Goal: Task Accomplishment & Management: Use online tool/utility

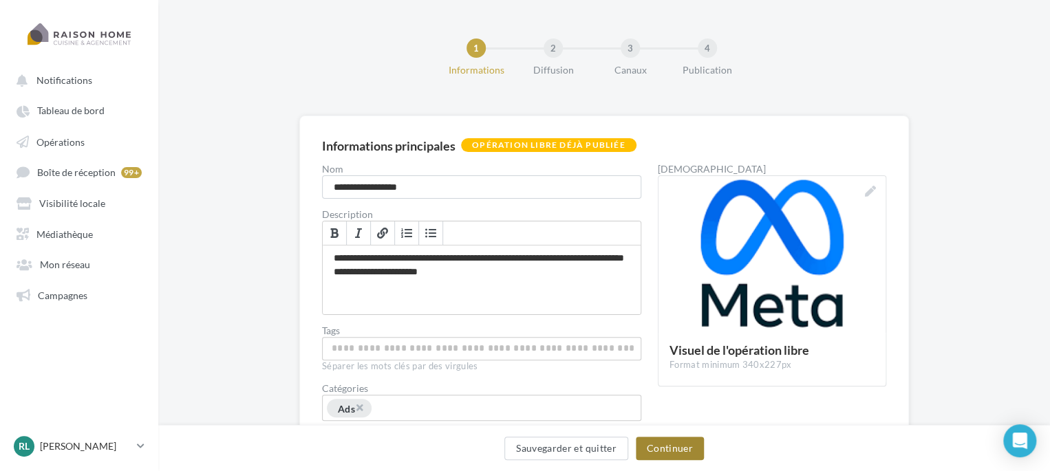
click at [662, 449] on button "Continuer" at bounding box center [670, 448] width 68 height 23
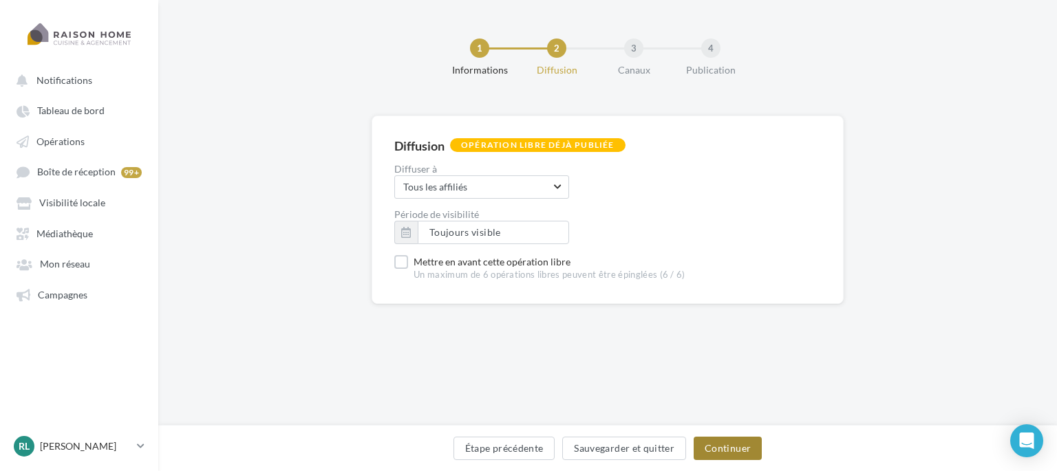
click at [735, 442] on button "Continuer" at bounding box center [728, 448] width 68 height 23
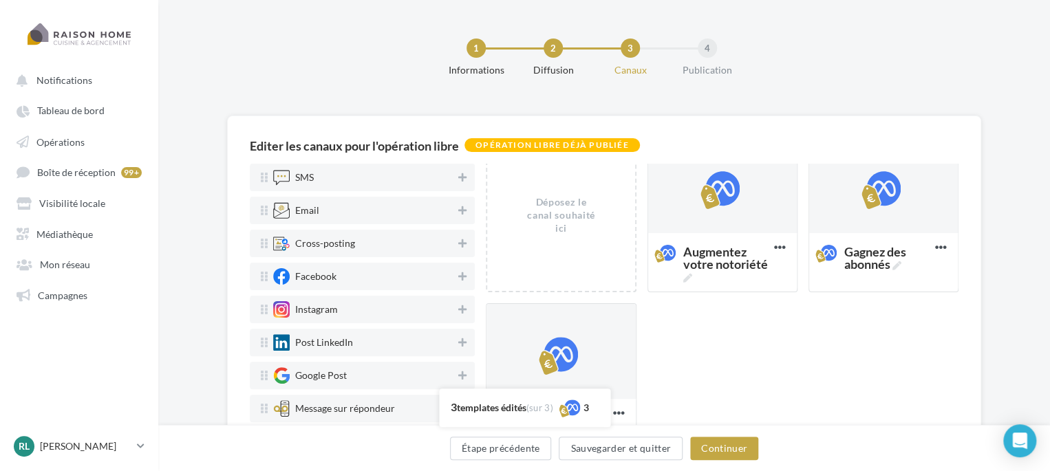
scroll to position [113, 0]
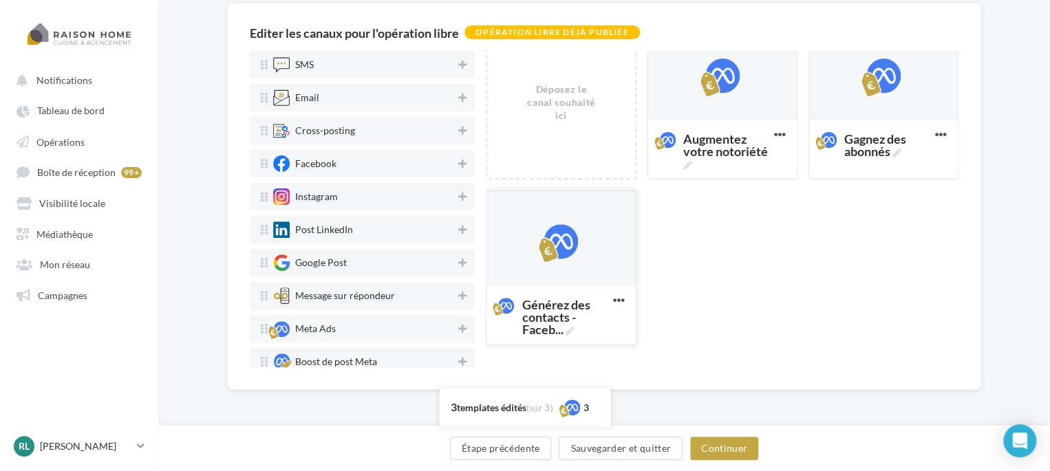
click at [548, 264] on div at bounding box center [560, 239] width 149 height 96
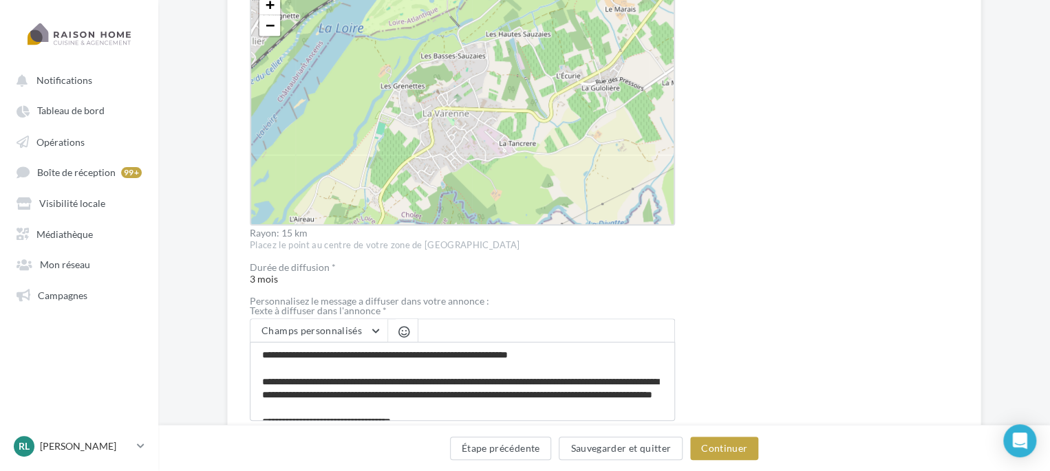
scroll to position [641, 0]
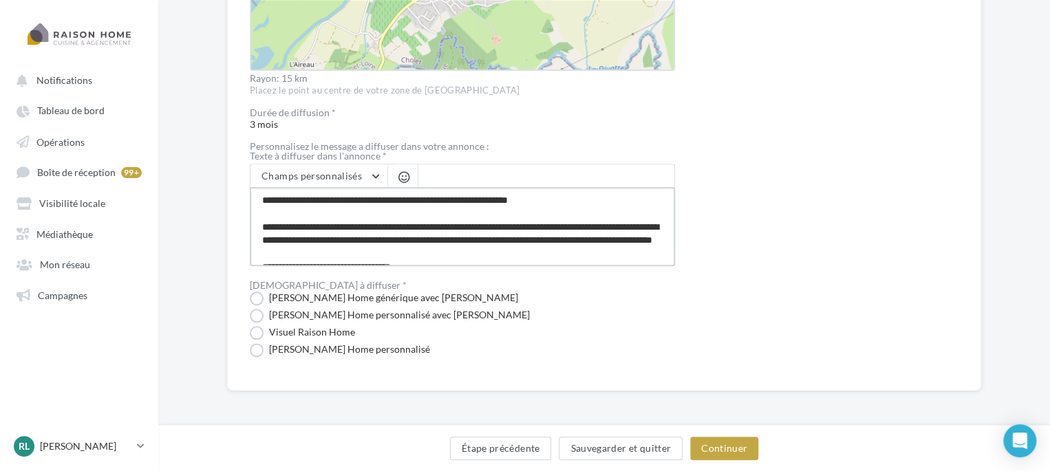
drag, startPoint x: 264, startPoint y: 200, endPoint x: 461, endPoint y: 266, distance: 207.8
click at [462, 255] on textarea "**********" at bounding box center [462, 226] width 425 height 79
drag, startPoint x: 462, startPoint y: 255, endPoint x: 253, endPoint y: 184, distance: 220.0
click at [253, 184] on div "Champs personnalisés Adresse du franchisé Code Postal Email du franchisé Google…" at bounding box center [462, 215] width 425 height 103
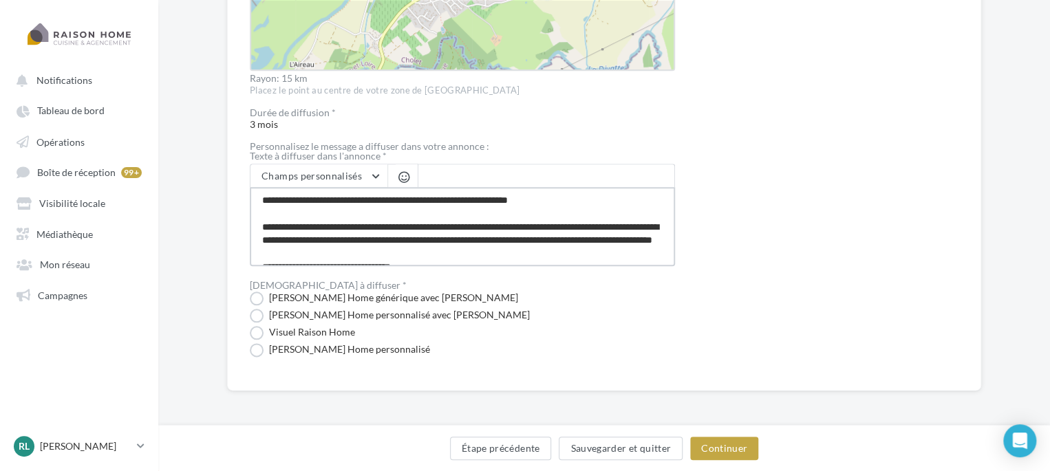
click at [312, 213] on textarea "**********" at bounding box center [462, 226] width 425 height 79
drag, startPoint x: 477, startPoint y: 253, endPoint x: 261, endPoint y: 199, distance: 222.1
click at [261, 199] on textarea "**********" at bounding box center [462, 226] width 425 height 79
click at [297, 205] on textarea "**********" at bounding box center [462, 226] width 425 height 79
click at [452, 255] on textarea "**********" at bounding box center [462, 226] width 425 height 79
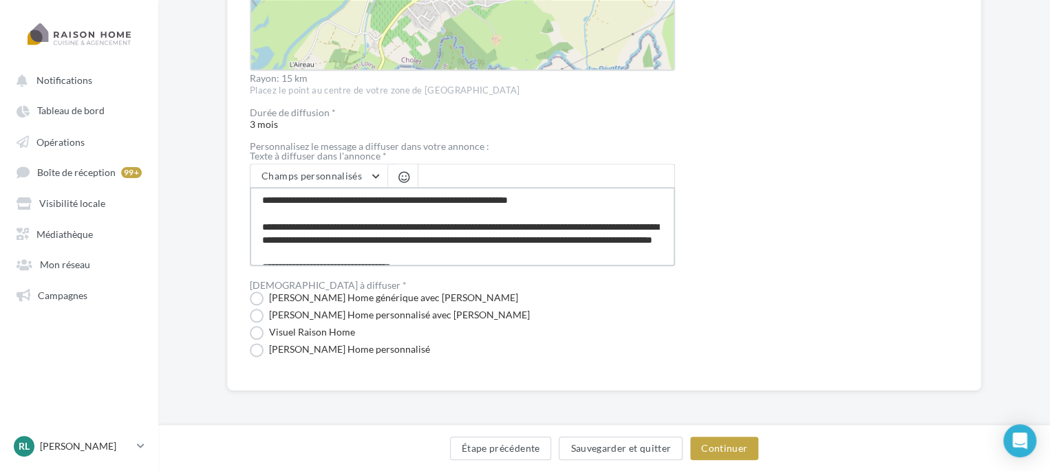
drag, startPoint x: 452, startPoint y: 255, endPoint x: 283, endPoint y: 211, distance: 174.4
click at [283, 211] on textarea "**********" at bounding box center [462, 226] width 425 height 79
click at [312, 222] on textarea "**********" at bounding box center [462, 226] width 425 height 79
type textarea "**********"
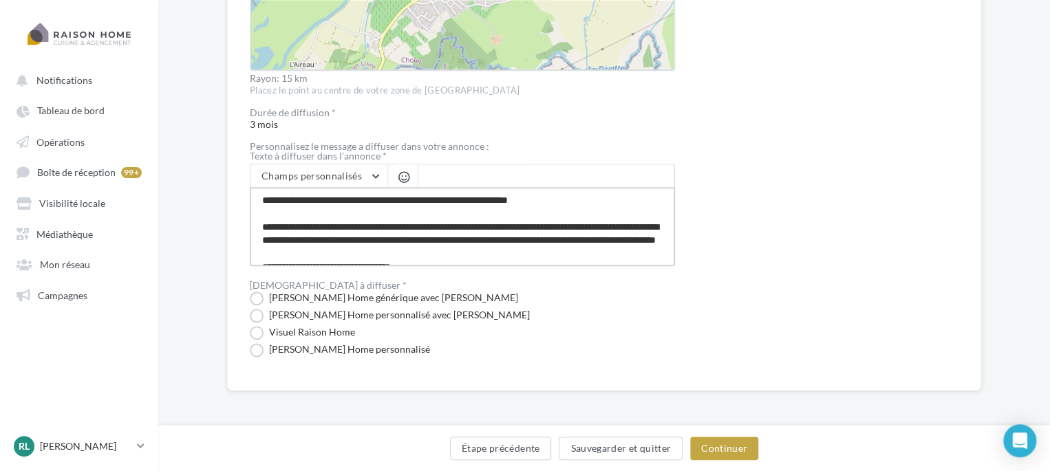
type textarea "**********"
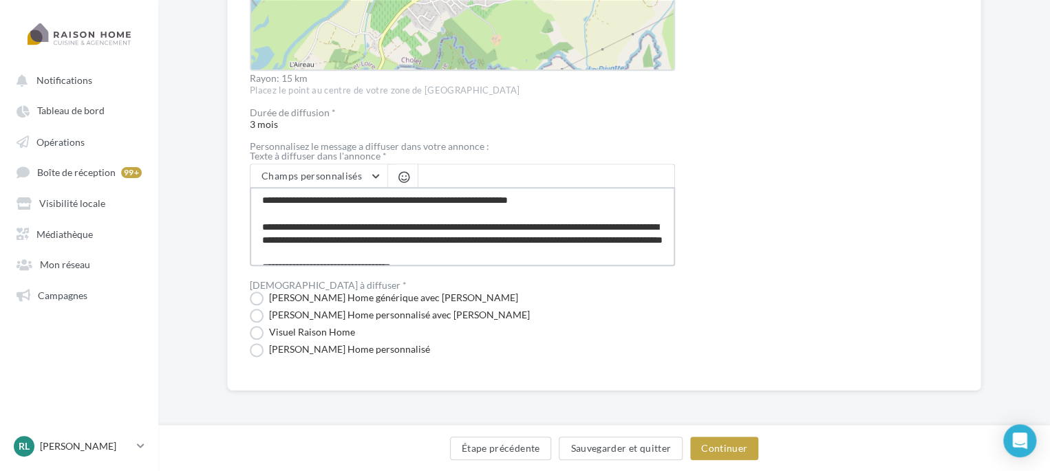
type textarea "**********"
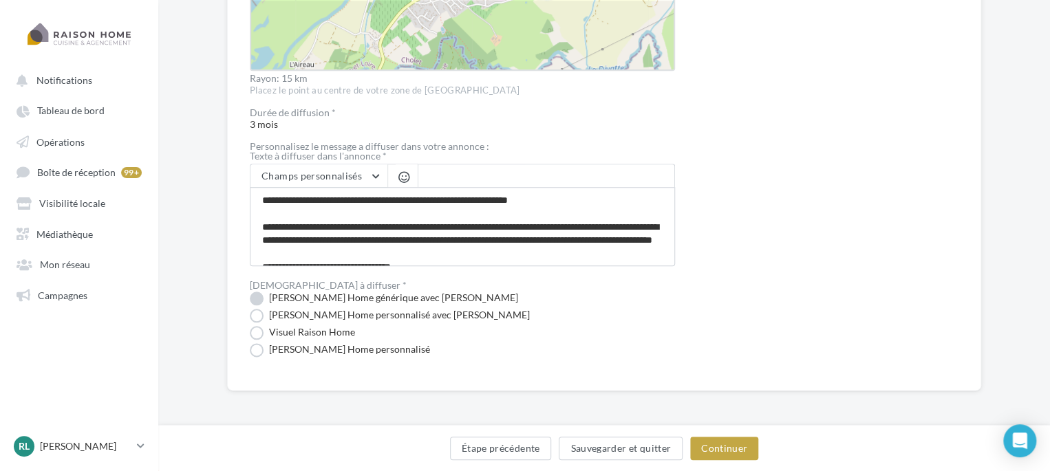
click at [359, 292] on label "[PERSON_NAME] Home générique avec [PERSON_NAME]" at bounding box center [384, 299] width 268 height 14
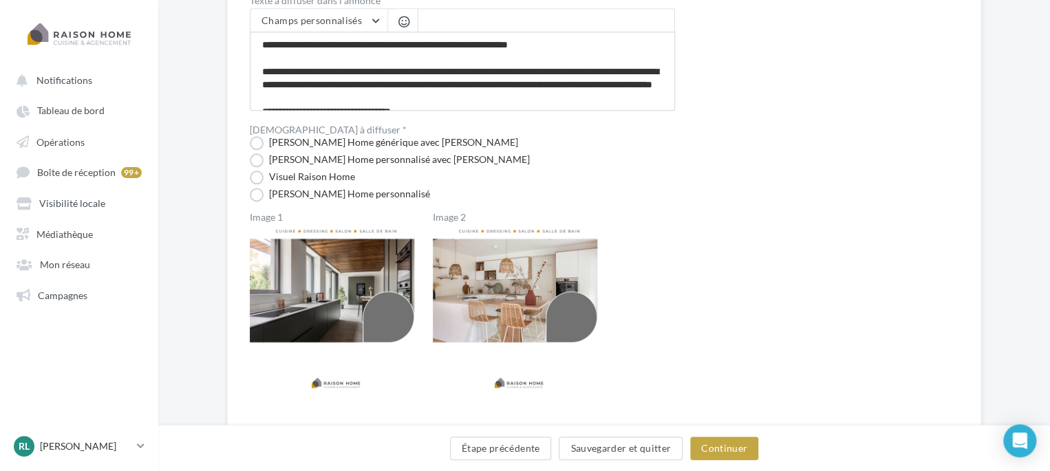
scroll to position [797, 0]
click at [372, 158] on label "[PERSON_NAME] Home personnalisé avec [PERSON_NAME]" at bounding box center [390, 160] width 280 height 14
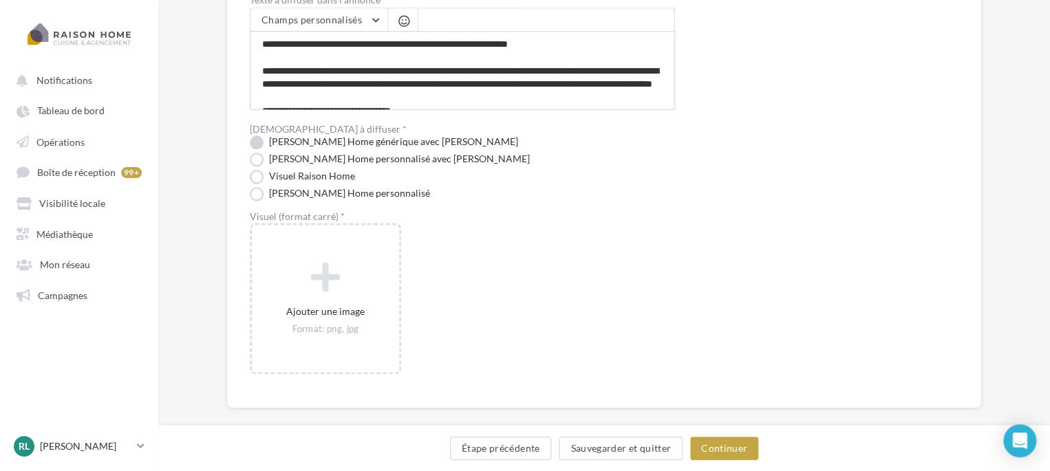
click at [376, 136] on label "[PERSON_NAME] Home générique avec [PERSON_NAME]" at bounding box center [384, 143] width 268 height 14
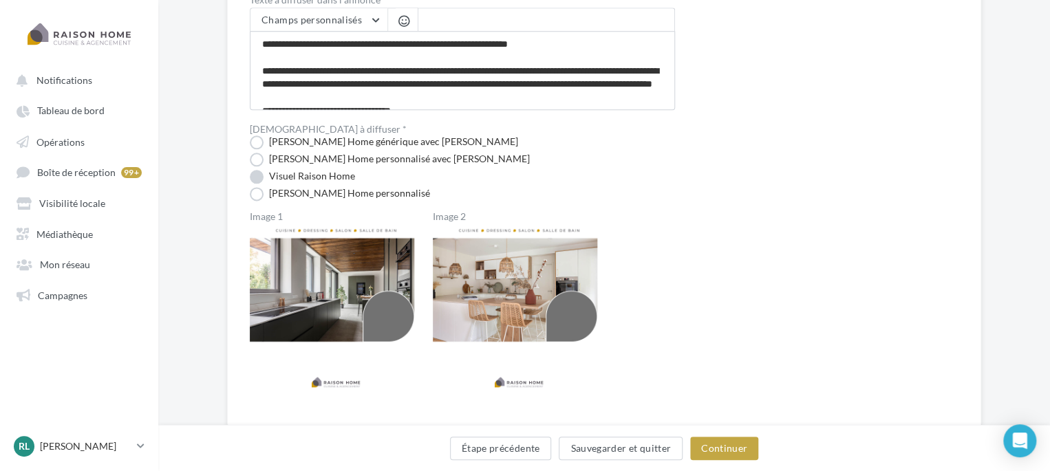
click at [330, 171] on label "Visuel Raison Home" at bounding box center [302, 177] width 105 height 14
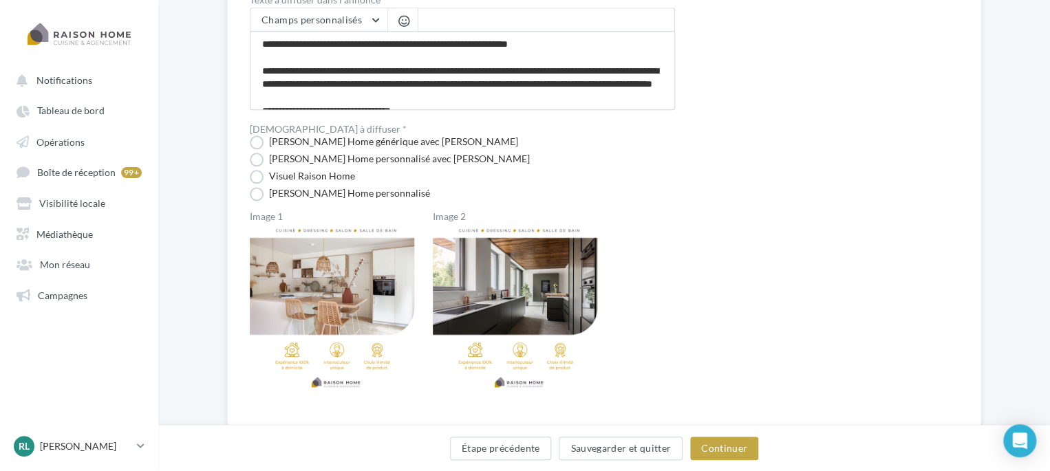
scroll to position [835, 0]
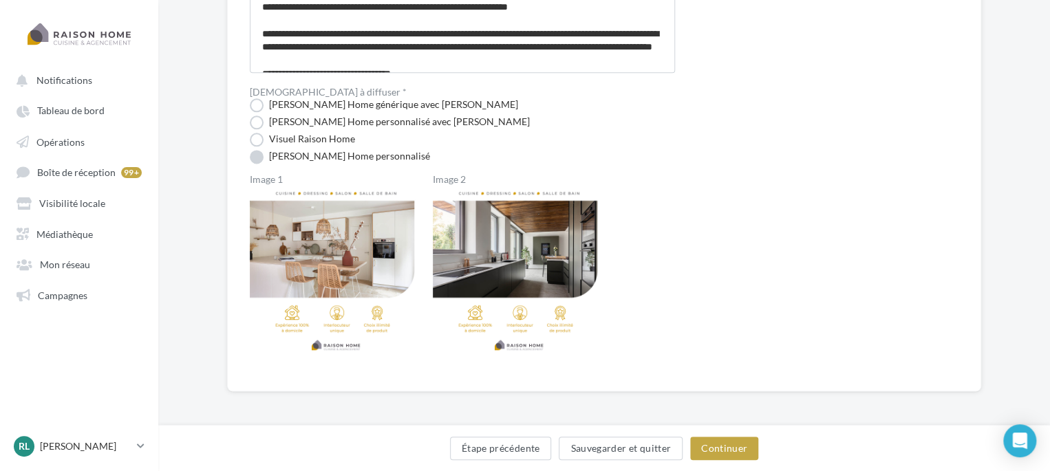
click at [294, 158] on label "[PERSON_NAME] Home personnalisé" at bounding box center [340, 157] width 180 height 14
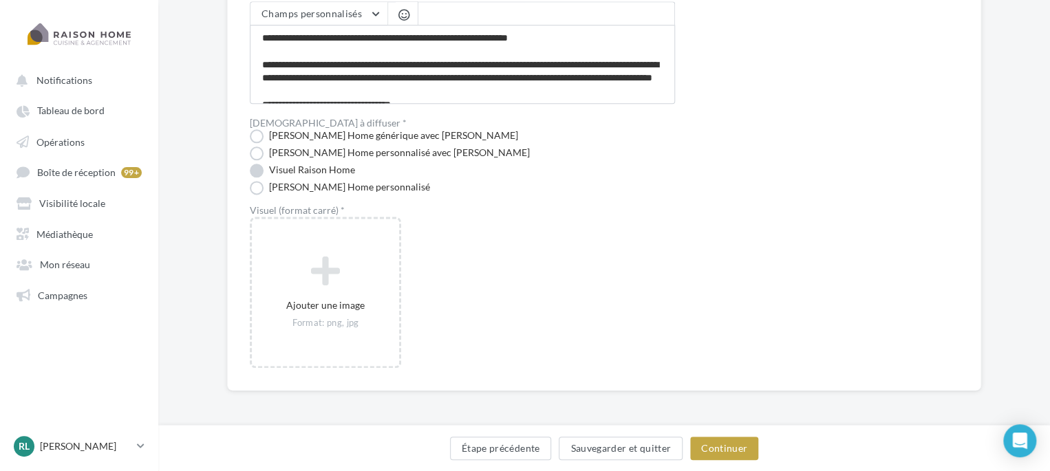
click at [316, 167] on label "Visuel Raison Home" at bounding box center [302, 171] width 105 height 14
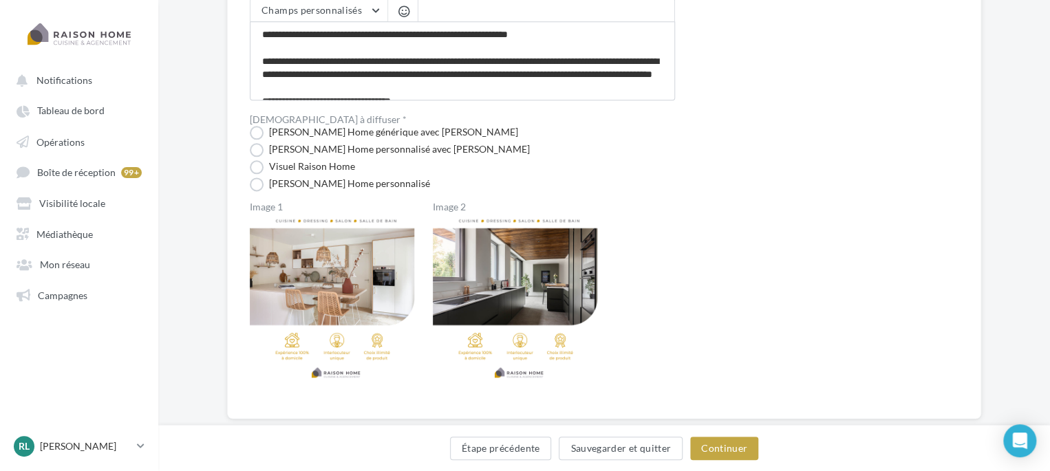
scroll to position [809, 0]
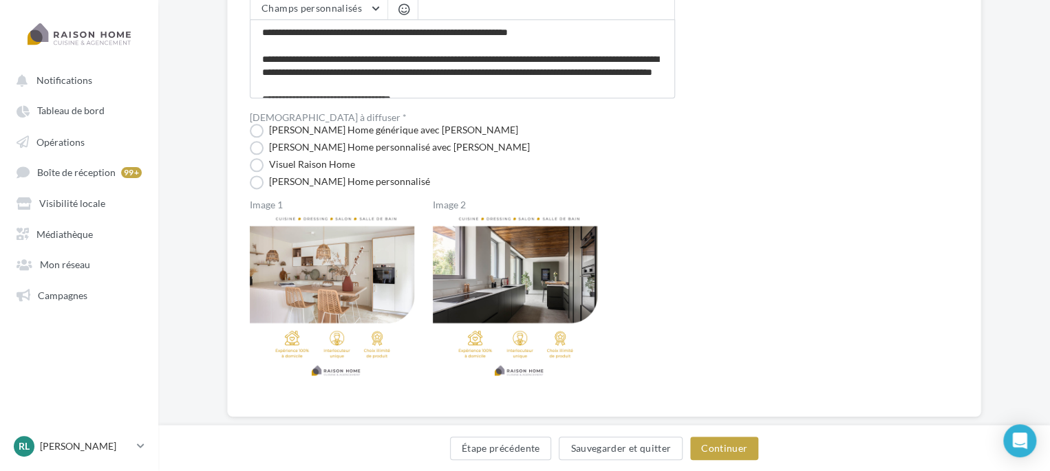
click at [663, 239] on div "Image 1 Image 2" at bounding box center [462, 297] width 425 height 194
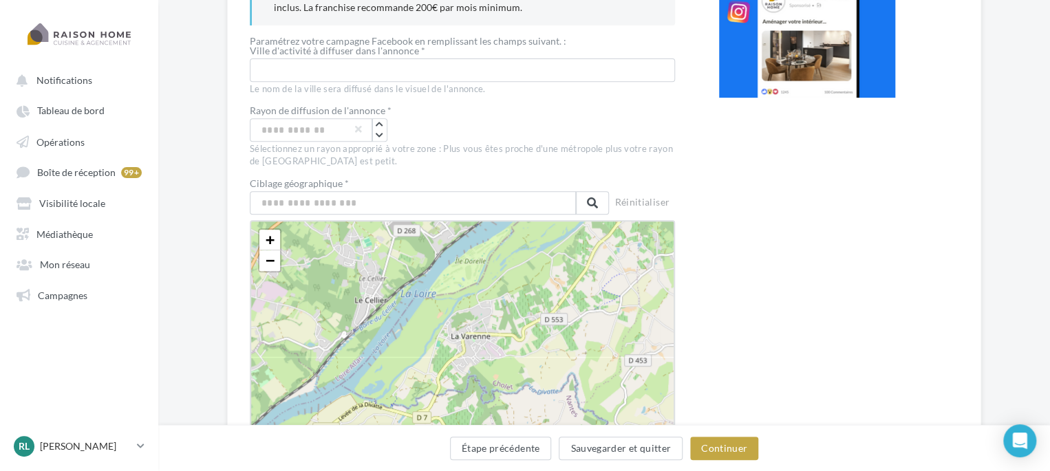
scroll to position [244, 0]
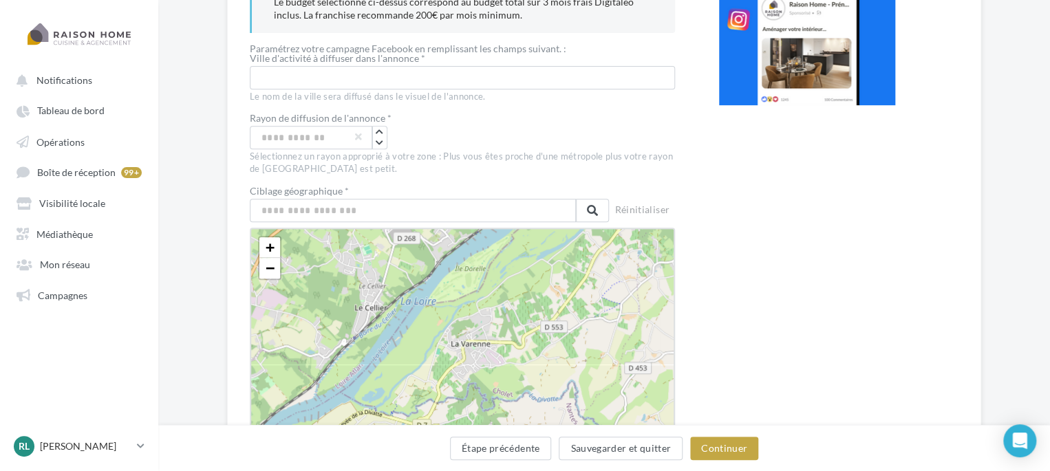
click at [751, 250] on div "Prévisualisation" at bounding box center [807, 449] width 176 height 1021
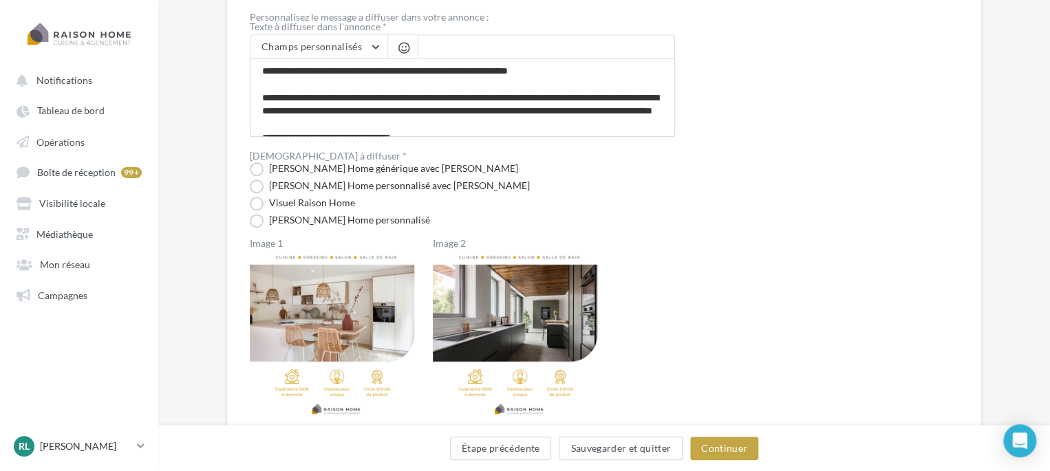
scroll to position [788, 0]
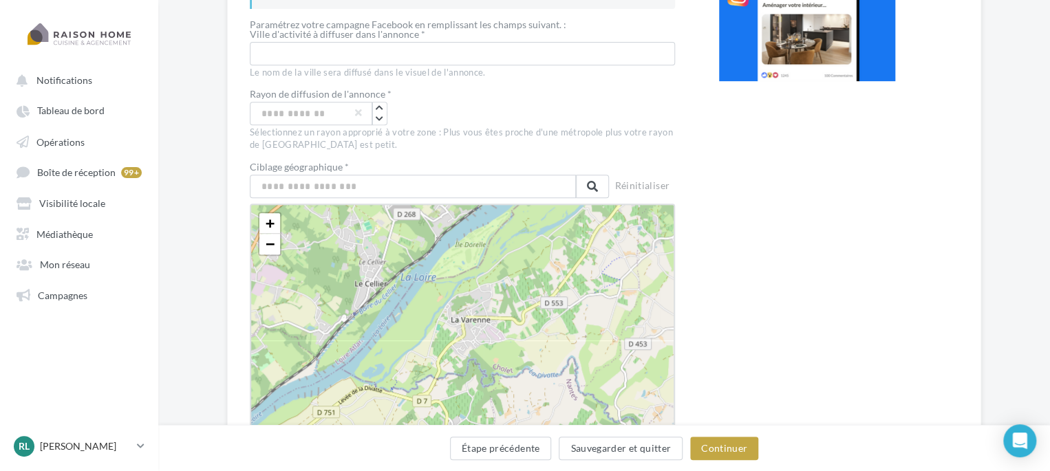
scroll to position [267, 0]
click at [317, 178] on input "text" at bounding box center [413, 186] width 326 height 23
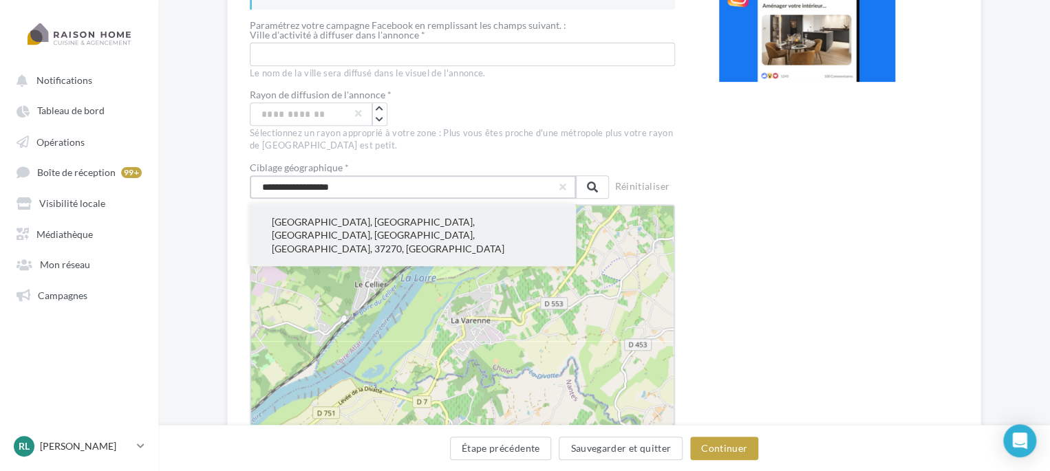
type input "**********"
click at [343, 224] on button "[GEOGRAPHIC_DATA], [GEOGRAPHIC_DATA], [GEOGRAPHIC_DATA], [GEOGRAPHIC_DATA], [GE…" at bounding box center [413, 235] width 326 height 62
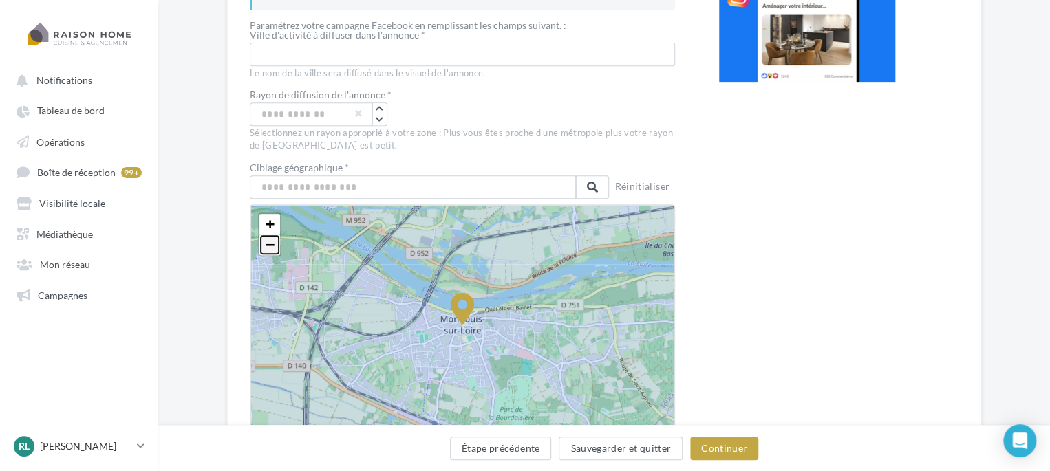
click at [268, 240] on span "−" at bounding box center [270, 244] width 9 height 17
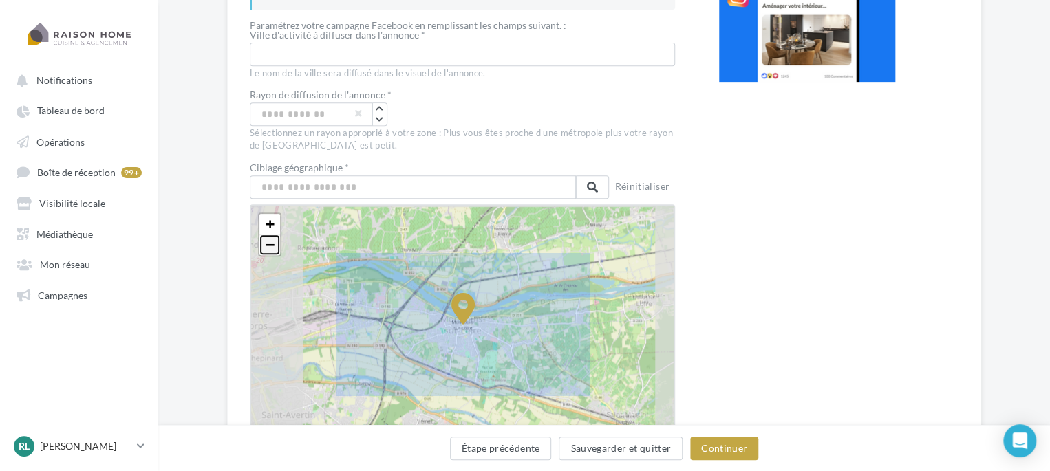
click at [268, 240] on span "−" at bounding box center [270, 244] width 9 height 17
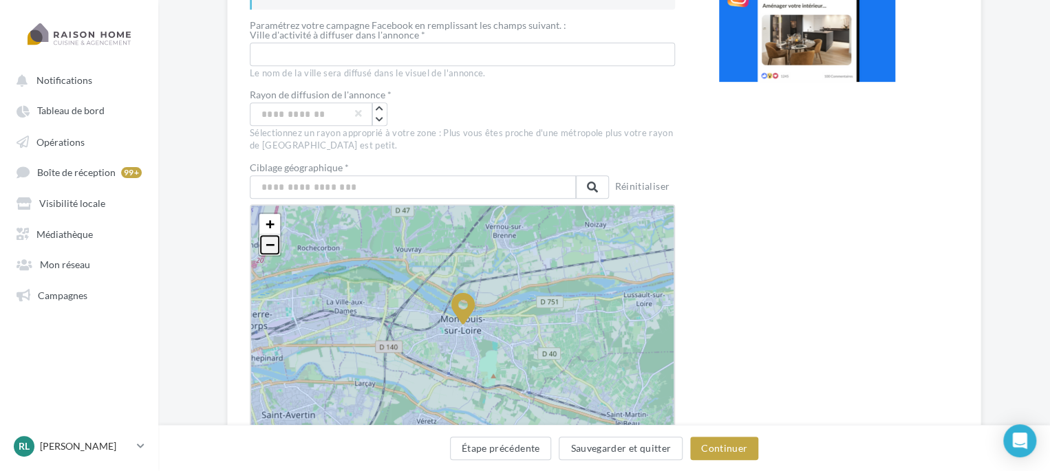
click at [268, 240] on span "−" at bounding box center [270, 244] width 9 height 17
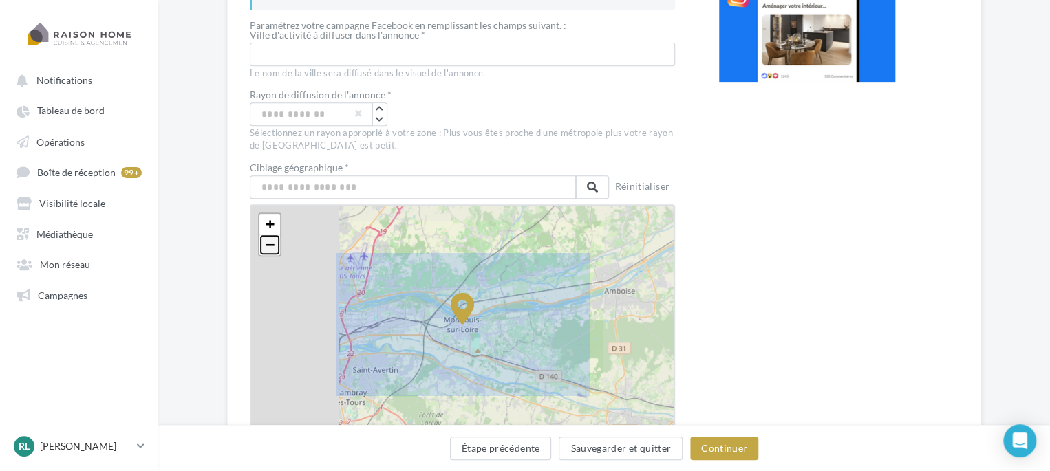
click at [268, 240] on span "−" at bounding box center [270, 244] width 9 height 17
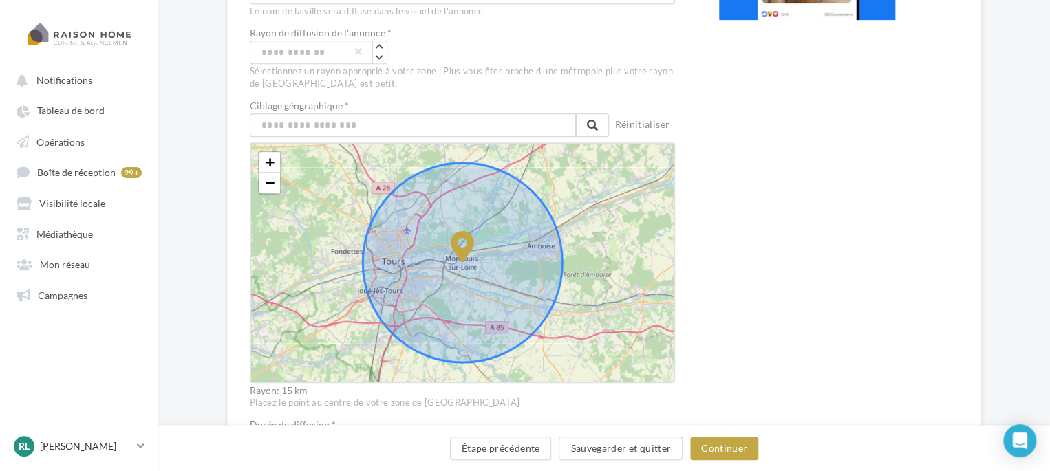
scroll to position [339, 0]
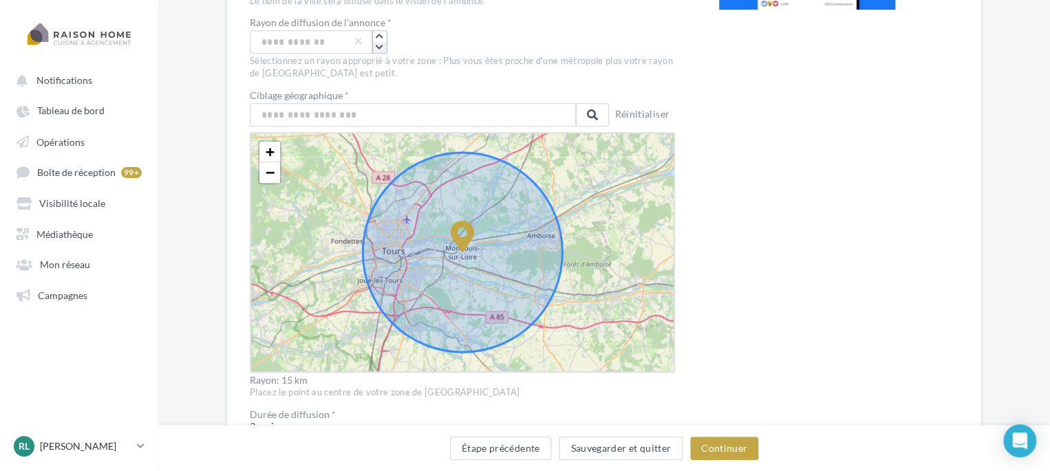
click at [380, 49] on icon "button" at bounding box center [380, 47] width 8 height 8
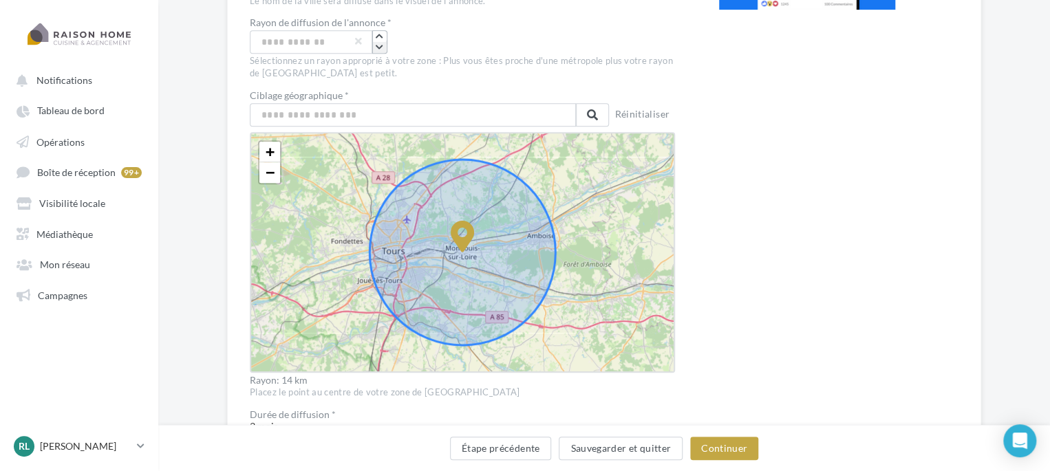
click at [380, 49] on icon "button" at bounding box center [380, 47] width 8 height 8
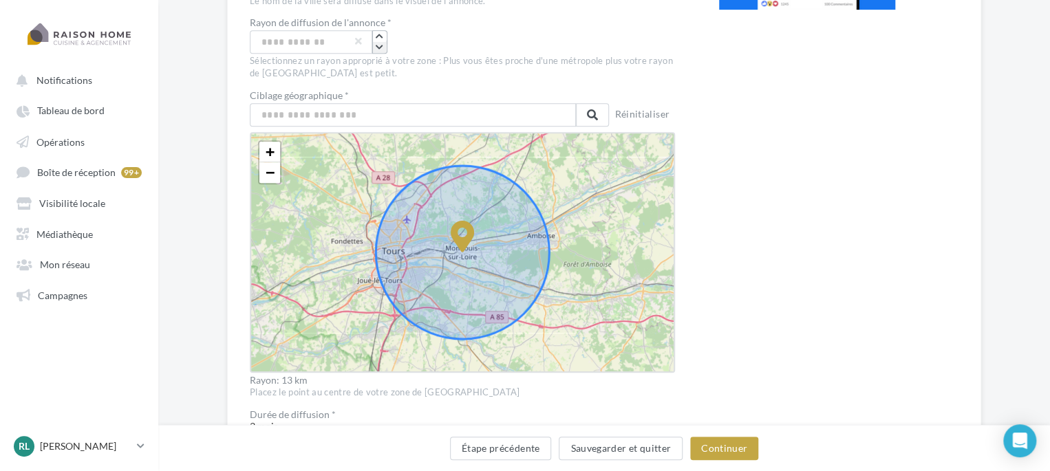
click at [380, 49] on icon "button" at bounding box center [380, 47] width 8 height 8
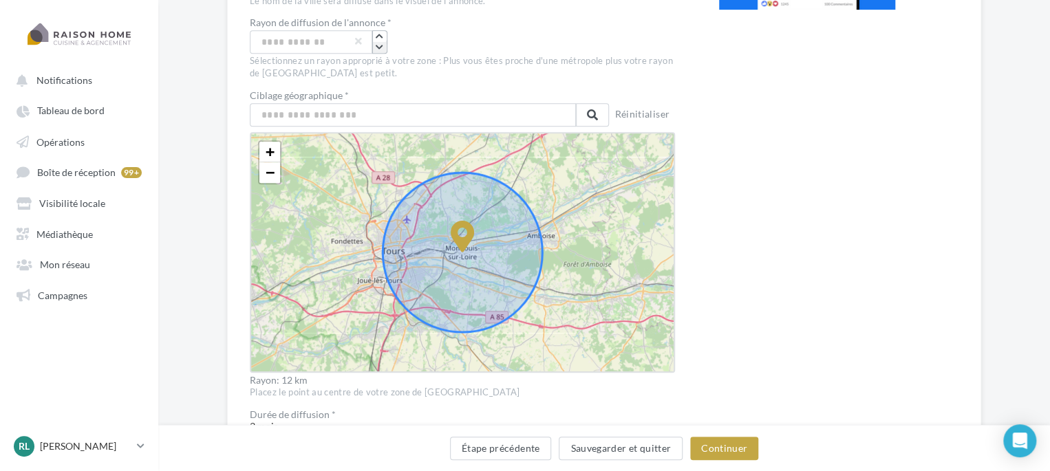
click at [380, 49] on icon "button" at bounding box center [380, 47] width 8 height 8
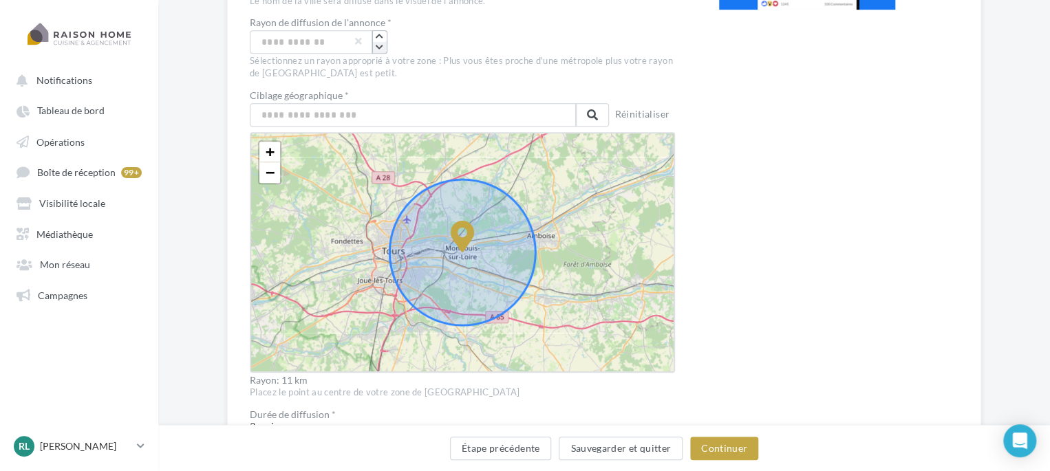
click at [380, 49] on icon "button" at bounding box center [380, 47] width 8 height 8
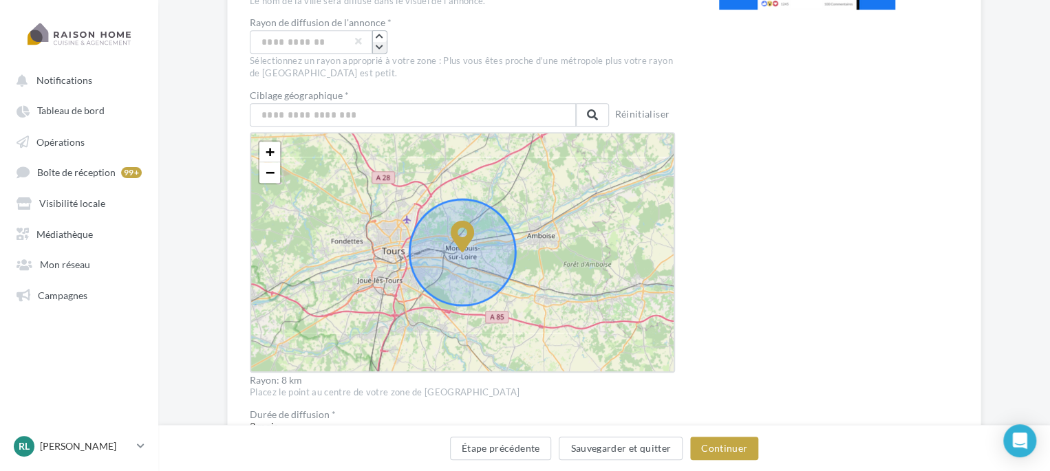
click at [380, 49] on icon "button" at bounding box center [380, 47] width 8 height 8
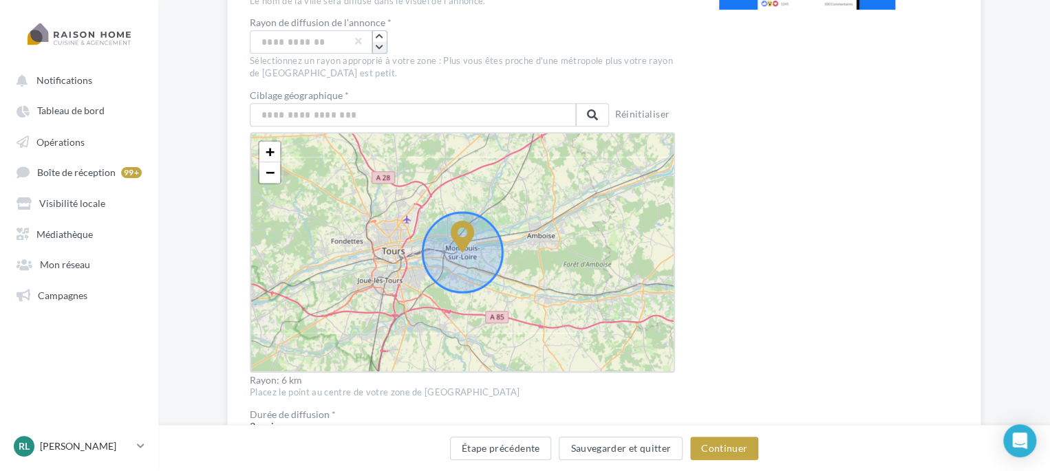
click at [380, 49] on icon "button" at bounding box center [380, 47] width 8 height 8
click at [270, 156] on span "+" at bounding box center [270, 151] width 9 height 17
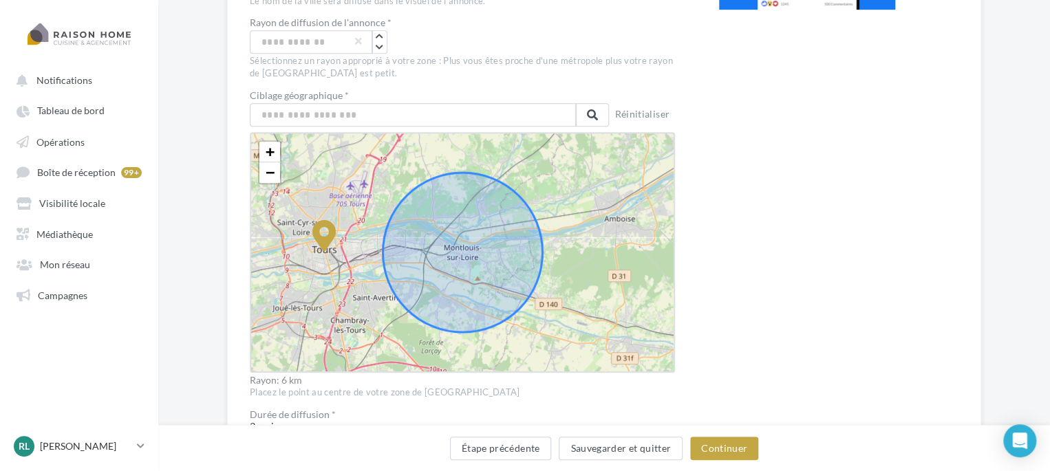
drag, startPoint x: 465, startPoint y: 230, endPoint x: 327, endPoint y: 229, distance: 138.3
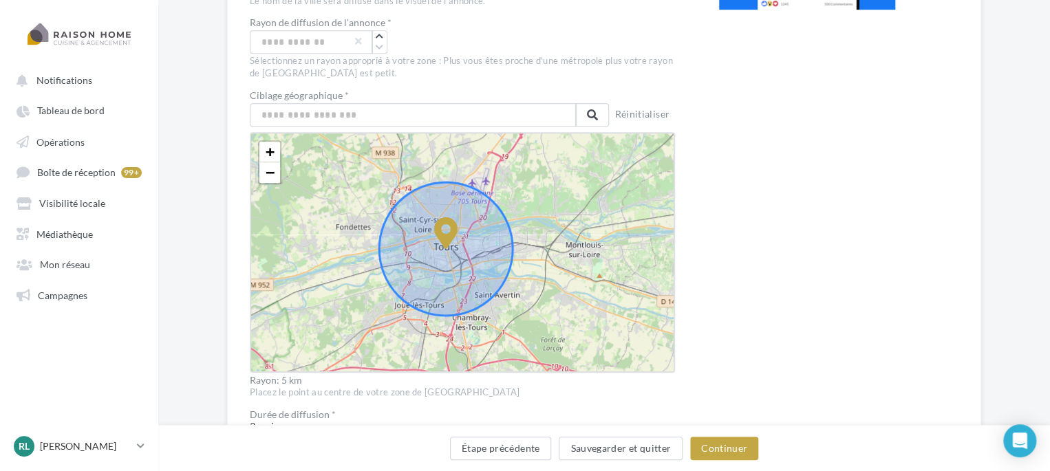
drag, startPoint x: 550, startPoint y: 231, endPoint x: 533, endPoint y: 227, distance: 16.9
click at [533, 227] on div "+ − Leaflet" at bounding box center [462, 252] width 425 height 241
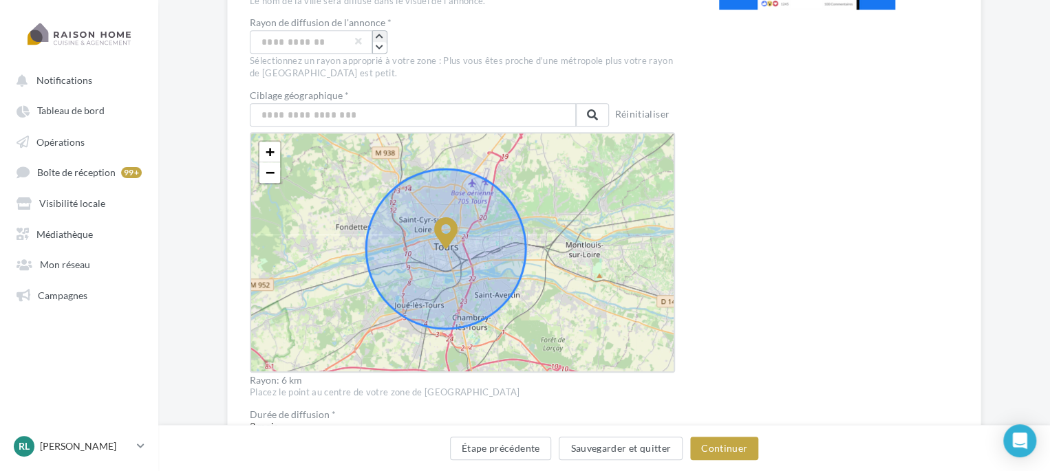
click at [378, 32] on icon "button" at bounding box center [380, 36] width 8 height 8
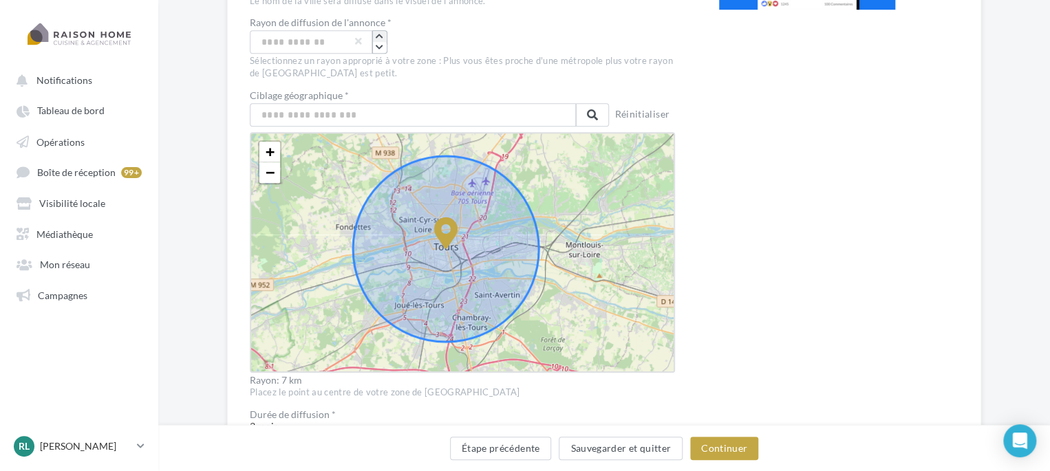
click at [378, 32] on icon "button" at bounding box center [380, 36] width 8 height 8
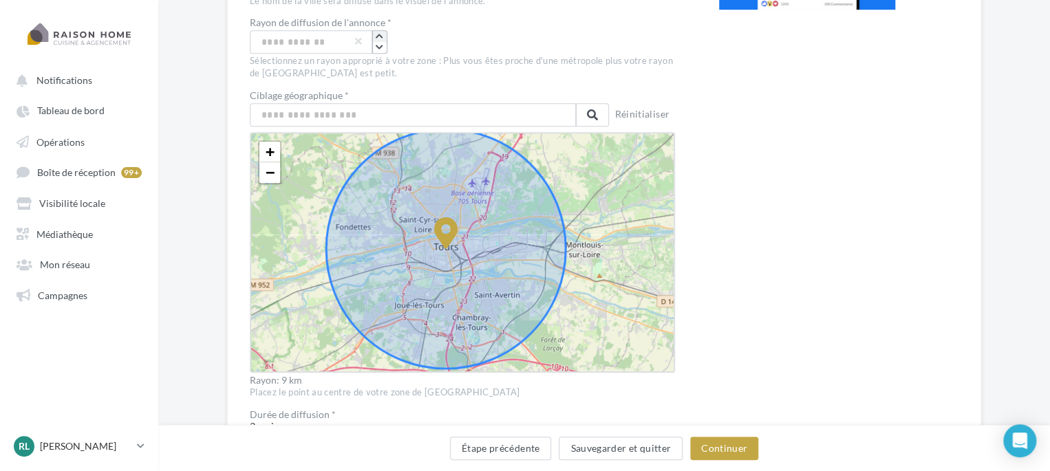
click at [378, 32] on icon "button" at bounding box center [380, 36] width 8 height 8
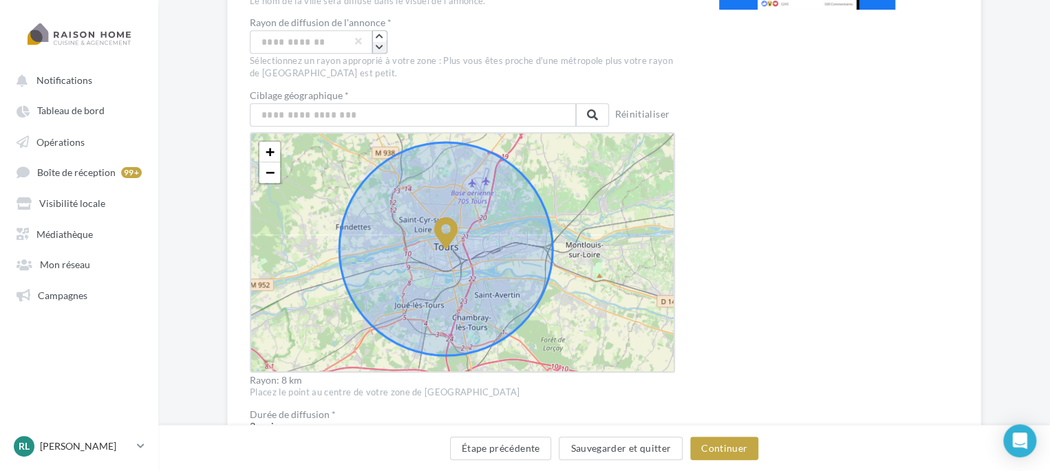
click at [377, 49] on icon "button" at bounding box center [380, 47] width 8 height 8
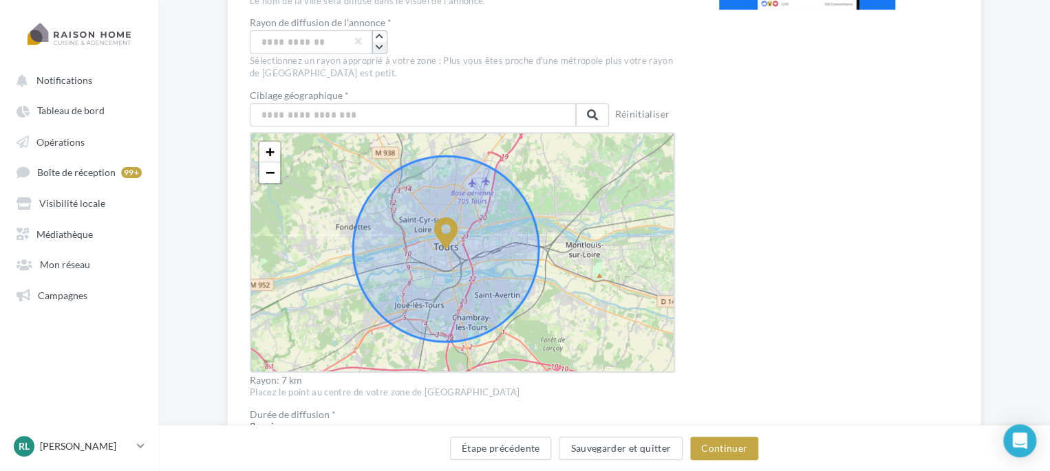
click at [377, 49] on icon "button" at bounding box center [380, 47] width 8 height 8
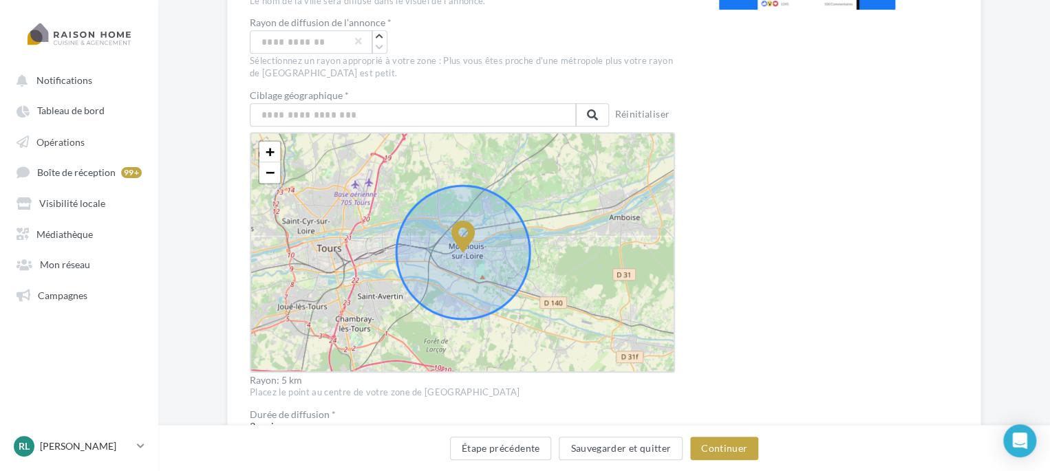
drag, startPoint x: 449, startPoint y: 231, endPoint x: 516, endPoint y: 233, distance: 67.5
click at [275, 176] on link "−" at bounding box center [269, 172] width 21 height 21
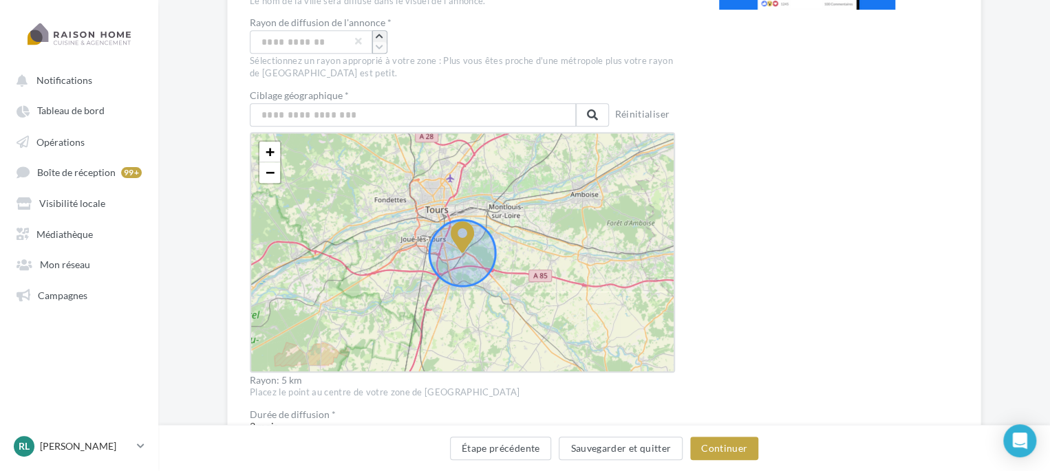
click at [381, 36] on icon "button" at bounding box center [380, 36] width 8 height 8
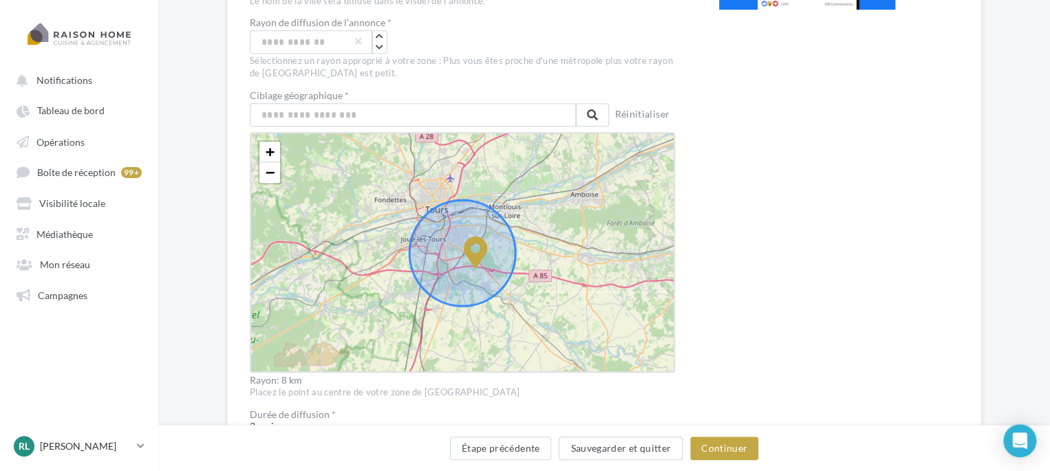
drag, startPoint x: 455, startPoint y: 244, endPoint x: 468, endPoint y: 259, distance: 20.0
click at [468, 259] on icon at bounding box center [476, 253] width 24 height 32
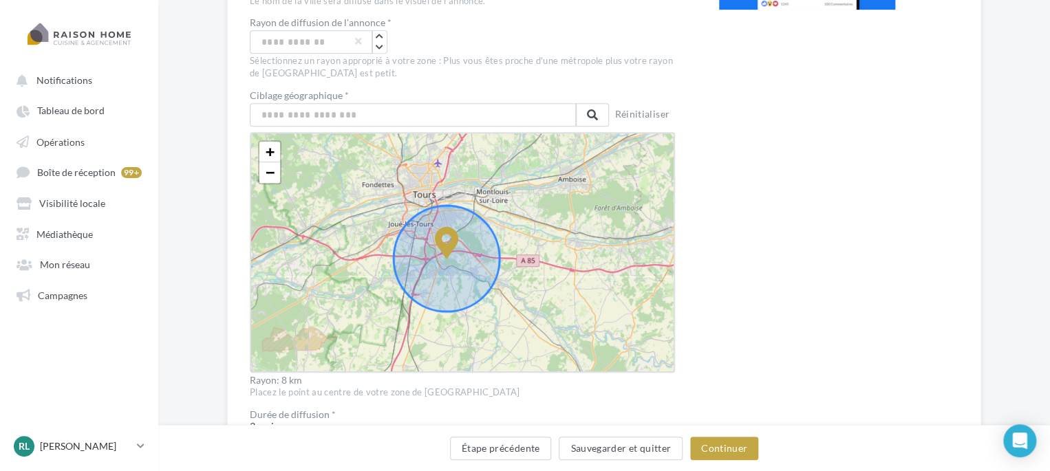
drag, startPoint x: 468, startPoint y: 236, endPoint x: 451, endPoint y: 242, distance: 17.4
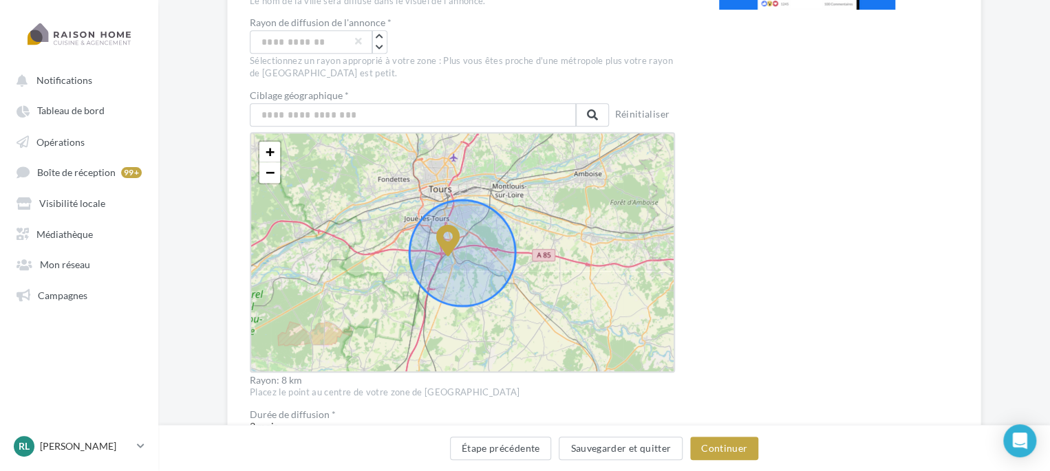
drag, startPoint x: 465, startPoint y: 236, endPoint x: 451, endPoint y: 239, distance: 14.9
click at [451, 239] on icon at bounding box center [448, 241] width 24 height 32
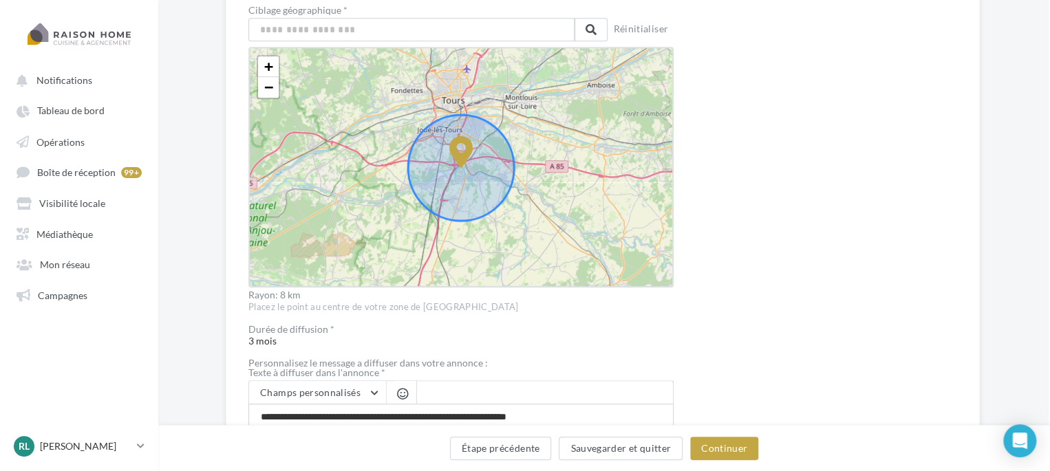
scroll to position [422, 1]
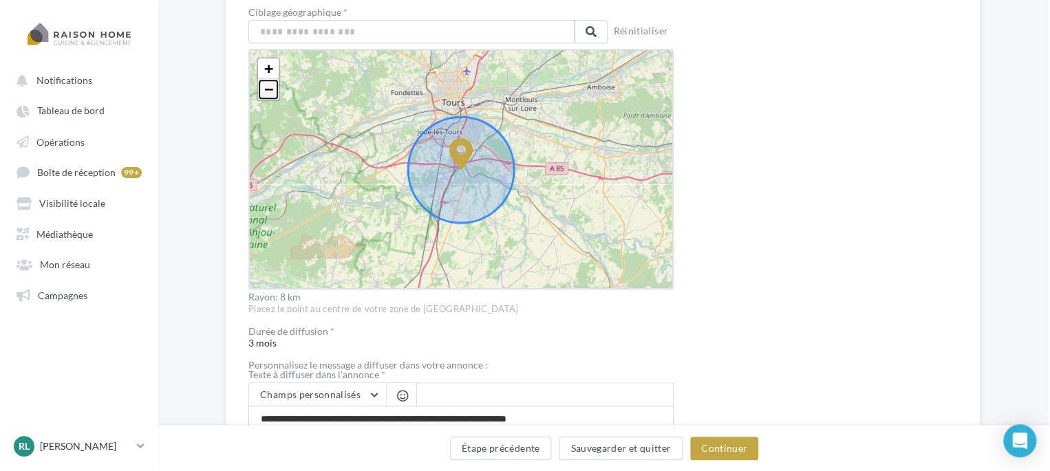
click at [270, 92] on span "−" at bounding box center [268, 89] width 9 height 17
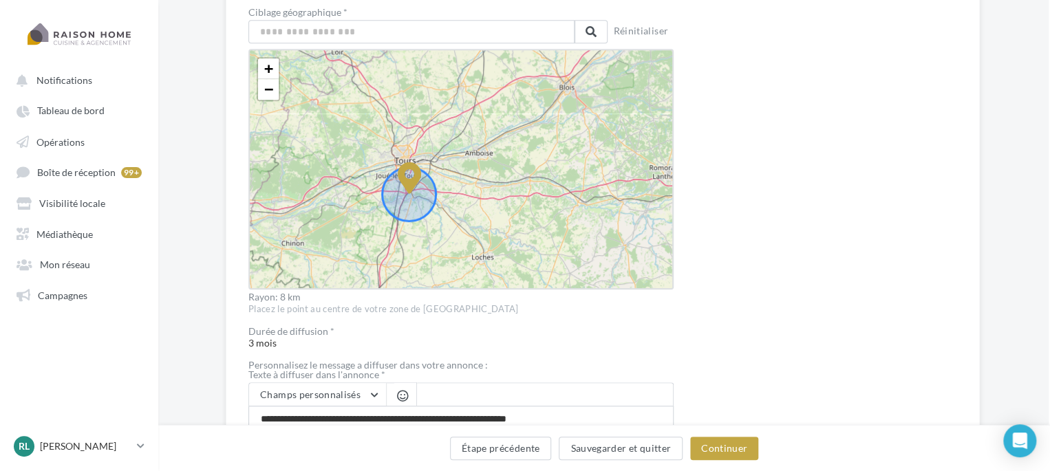
drag, startPoint x: 534, startPoint y: 101, endPoint x: 482, endPoint y: 126, distance: 57.9
click at [482, 126] on div "+ − Leaflet" at bounding box center [460, 169] width 425 height 241
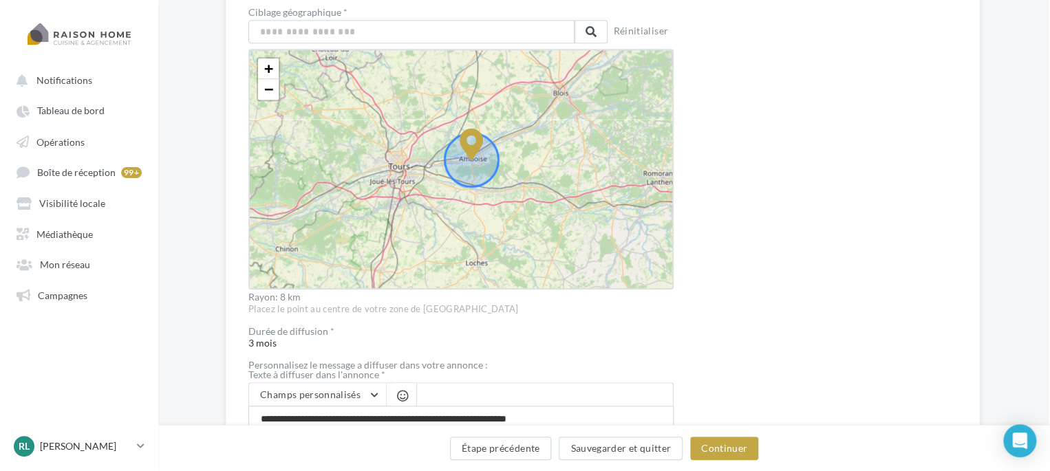
drag, startPoint x: 407, startPoint y: 175, endPoint x: 475, endPoint y: 135, distance: 79.0
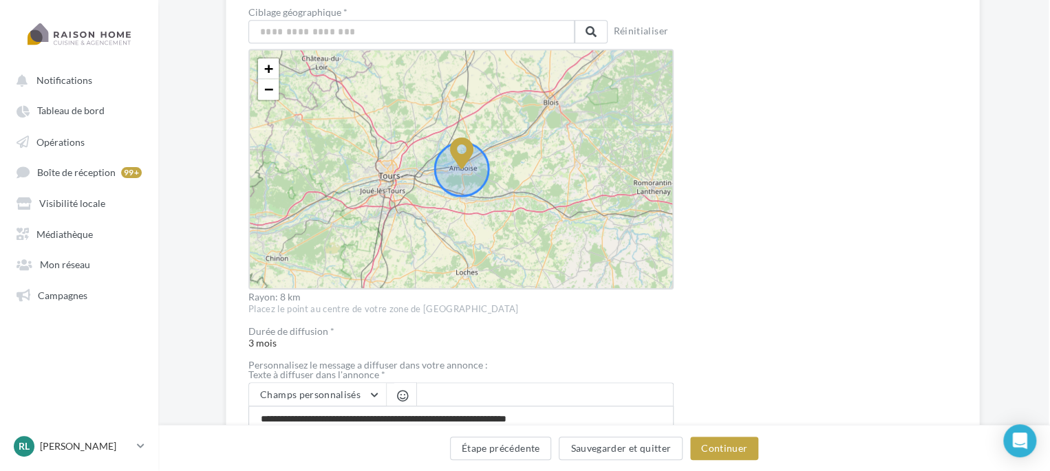
click at [730, 161] on div "Prévisualisation" at bounding box center [806, 270] width 176 height 1021
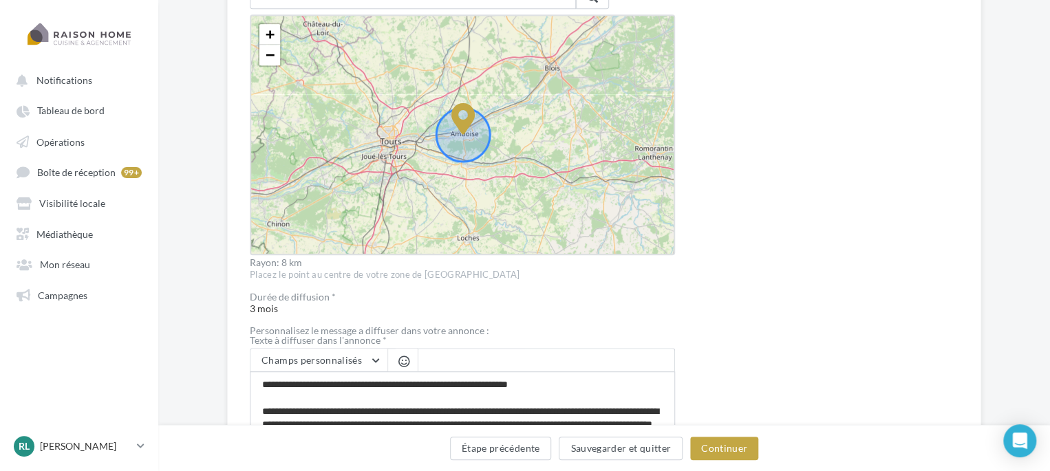
scroll to position [457, 0]
click at [502, 453] on button "Étape précédente" at bounding box center [501, 448] width 102 height 23
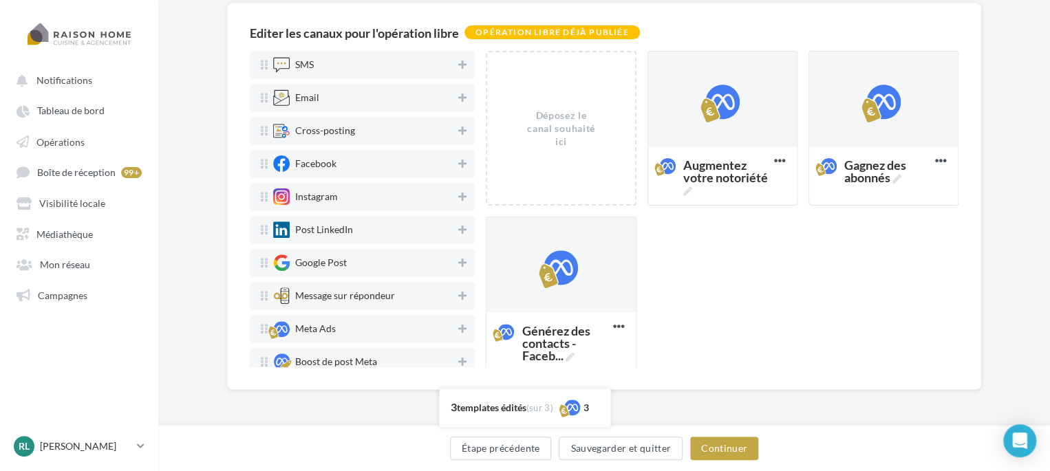
scroll to position [113, 0]
click at [724, 111] on div at bounding box center [722, 100] width 34 height 34
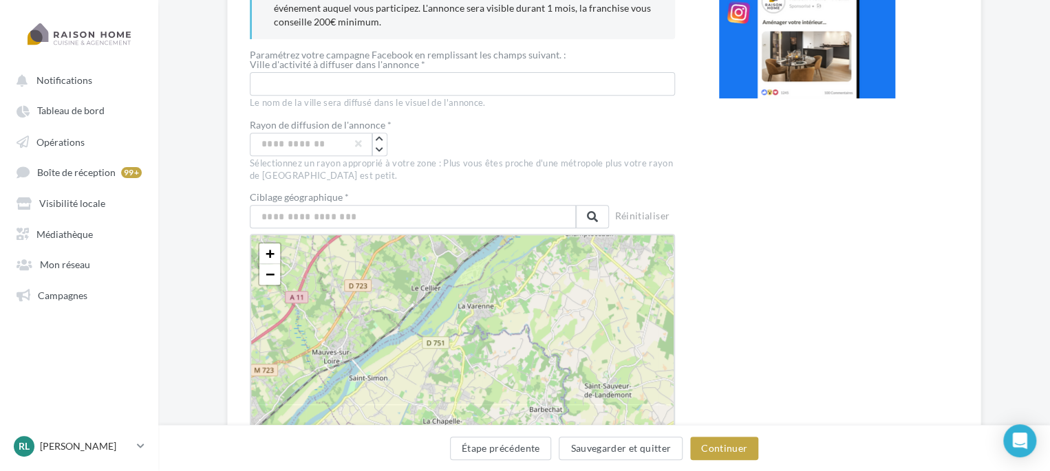
scroll to position [0, 0]
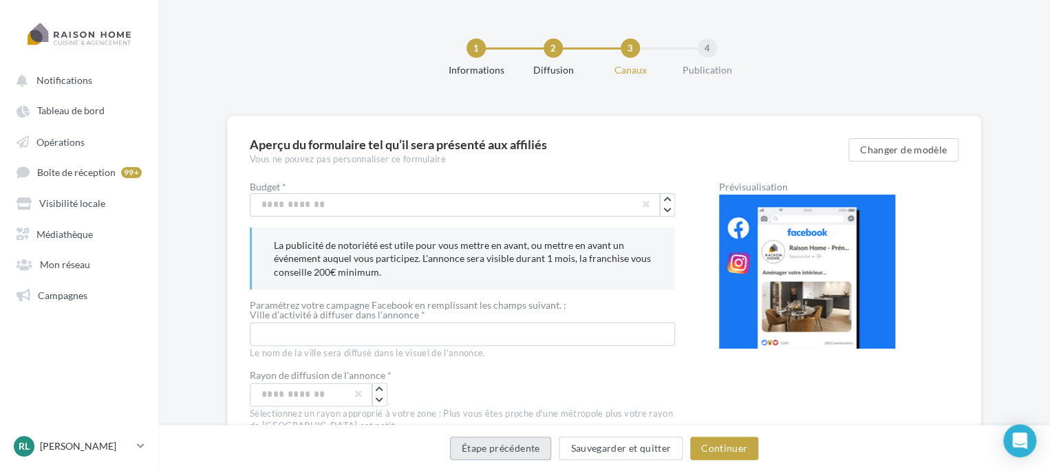
click at [494, 453] on button "Étape précédente" at bounding box center [501, 448] width 102 height 23
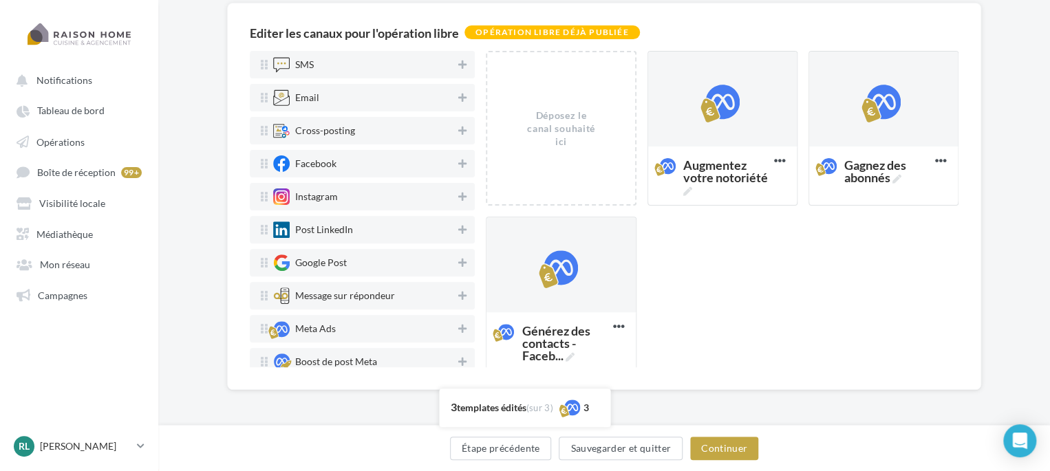
scroll to position [26, 0]
